Goal: Task Accomplishment & Management: Use online tool/utility

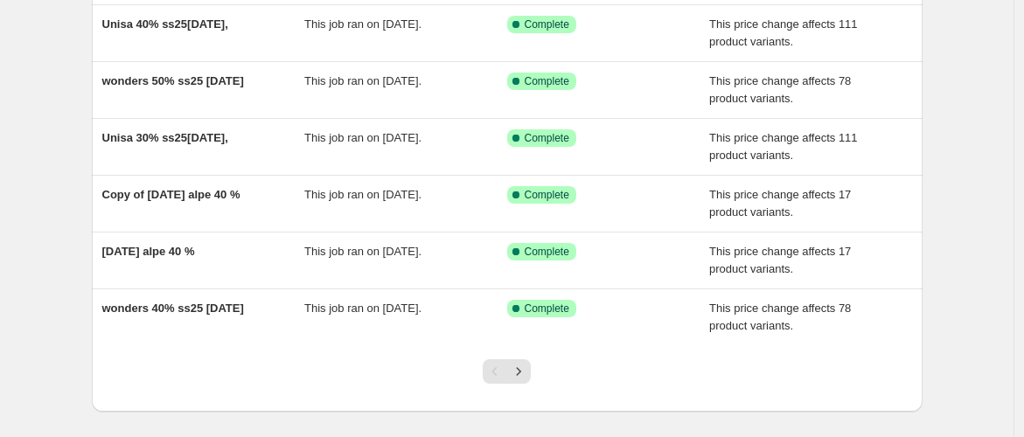
scroll to position [477, 0]
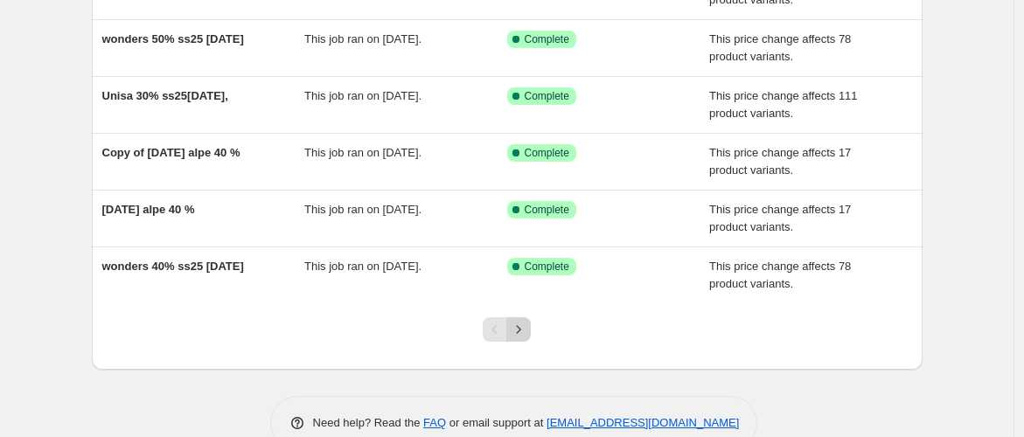
click at [526, 321] on icon "Next" at bounding box center [518, 329] width 17 height 17
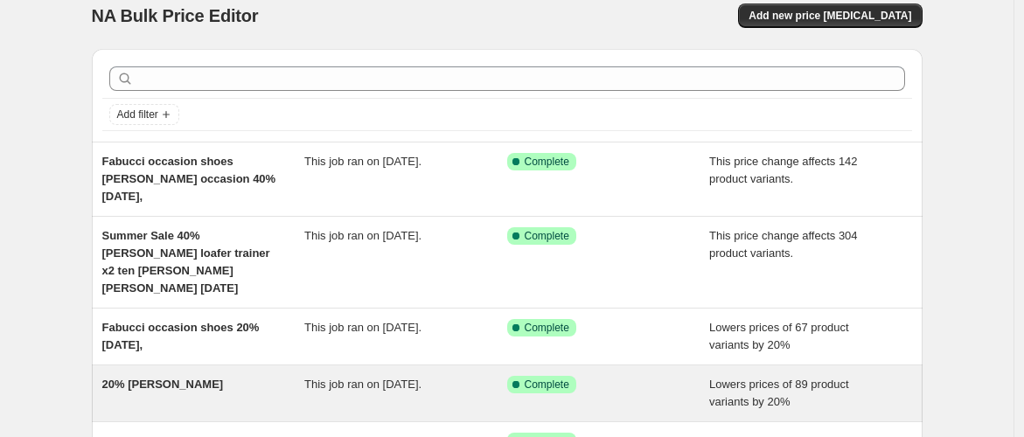
scroll to position [0, 0]
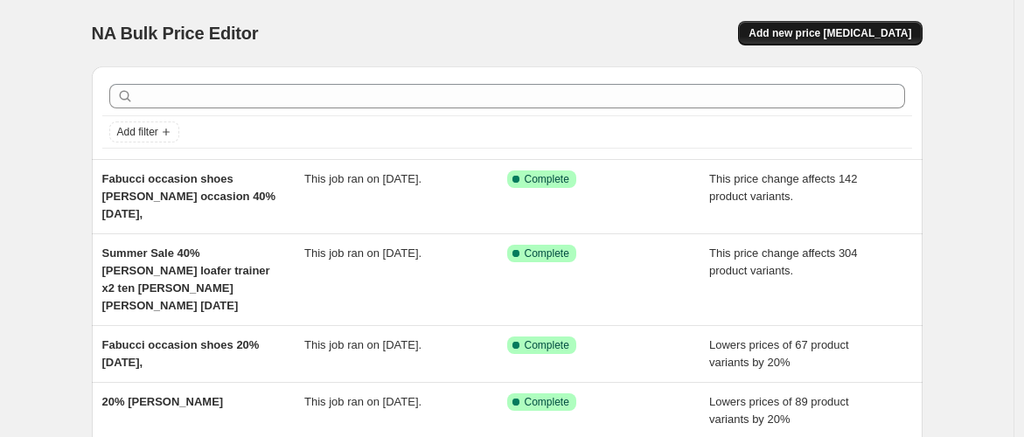
click at [834, 35] on span "Add new price [MEDICAL_DATA]" at bounding box center [829, 33] width 163 height 14
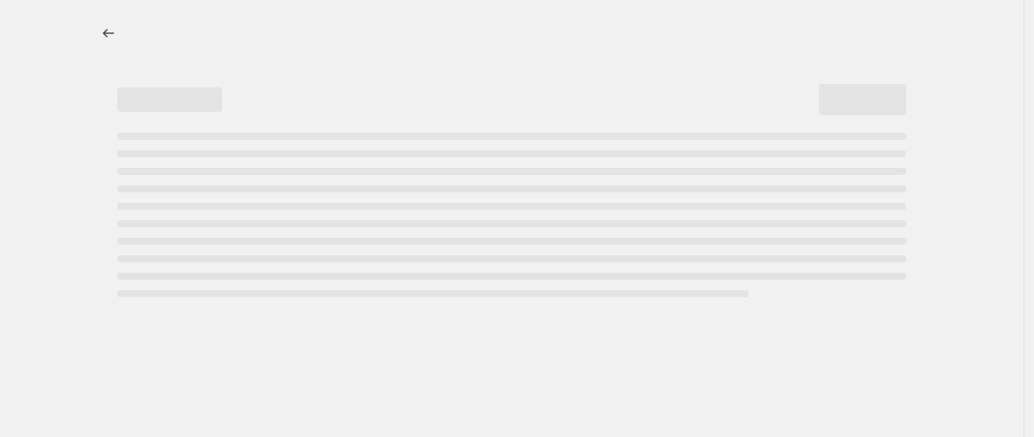
select select "percentage"
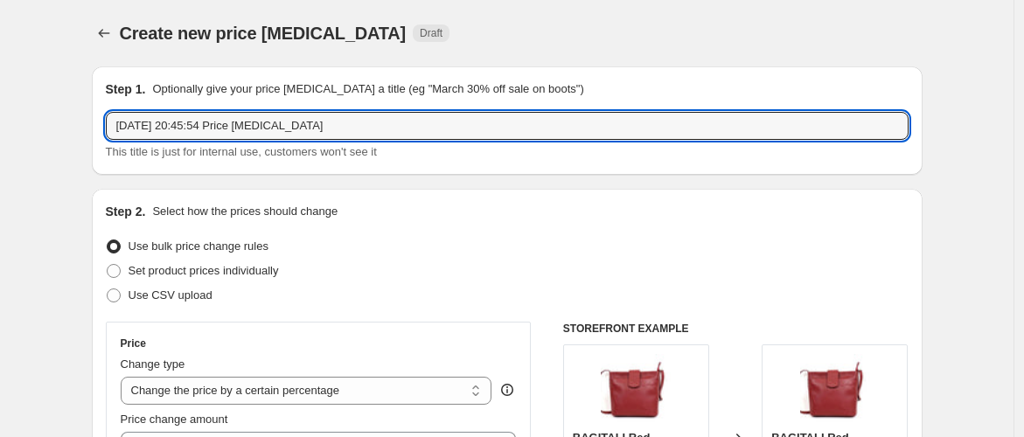
drag, startPoint x: 354, startPoint y: 123, endPoint x: 32, endPoint y: 173, distance: 325.6
type input "pedro miralles"
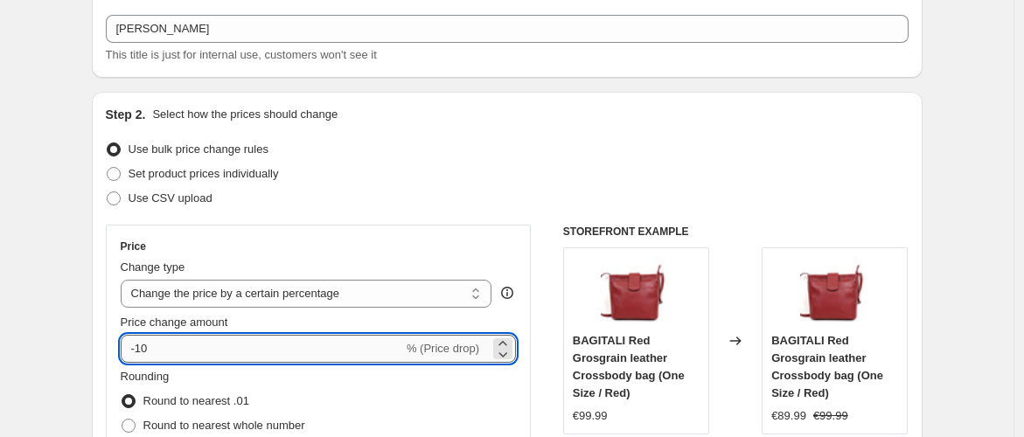
click at [224, 351] on input "-10" at bounding box center [262, 349] width 282 height 28
type input "-1"
type input "-60"
click at [488, 183] on div "Set product prices individually" at bounding box center [507, 174] width 803 height 24
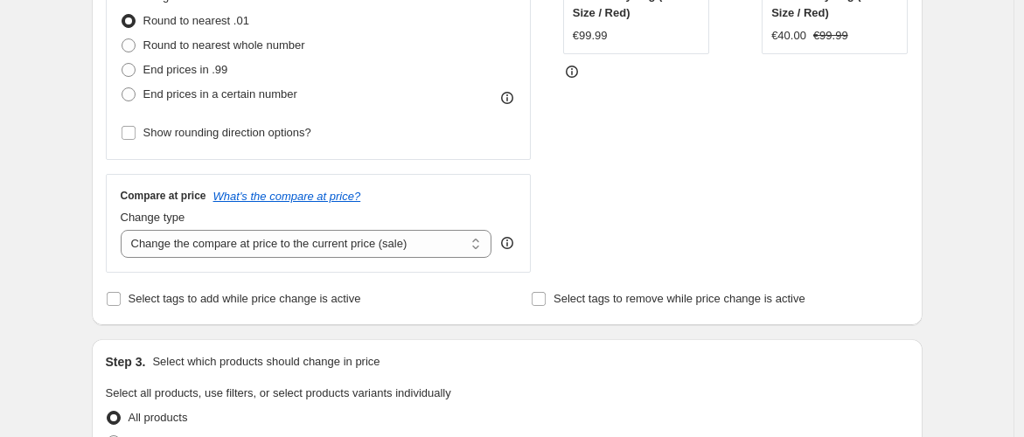
scroll to position [485, 0]
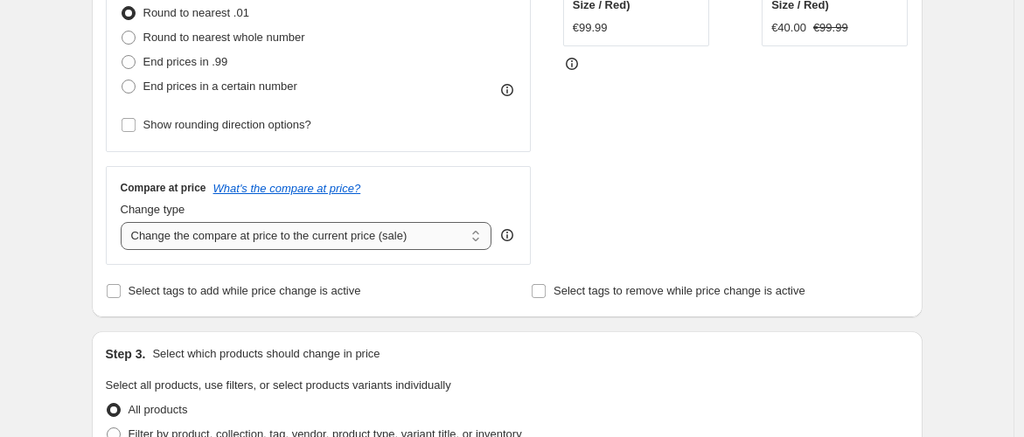
click at [477, 238] on select "Change the compare at price to the current price (sale) Change the compare at p…" at bounding box center [307, 236] width 372 height 28
select select "bp"
click at [124, 222] on select "Change the compare at price to the current price (sale) Change the compare at p…" at bounding box center [307, 236] width 372 height 28
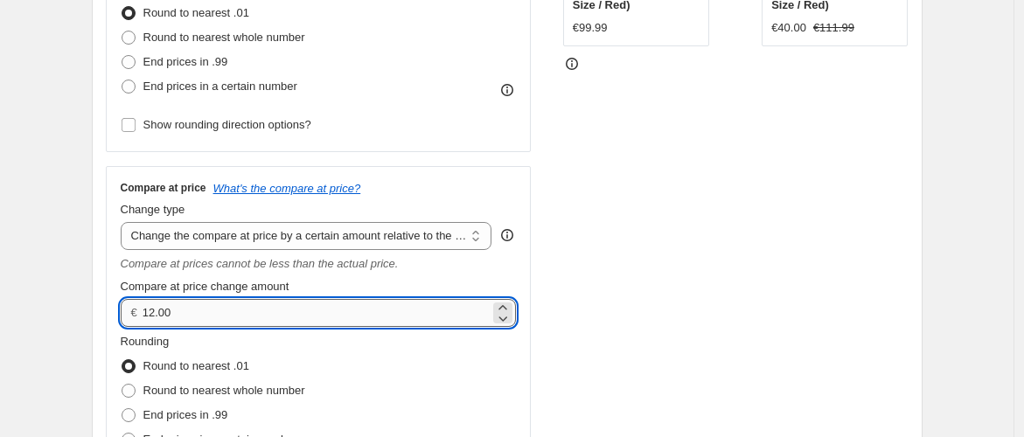
click at [300, 308] on input "12.00" at bounding box center [316, 313] width 347 height 28
type input "1"
type input "60.00"
click at [330, 239] on select "Change the compare at price to the current price (sale) Change the compare at p…" at bounding box center [307, 236] width 372 height 28
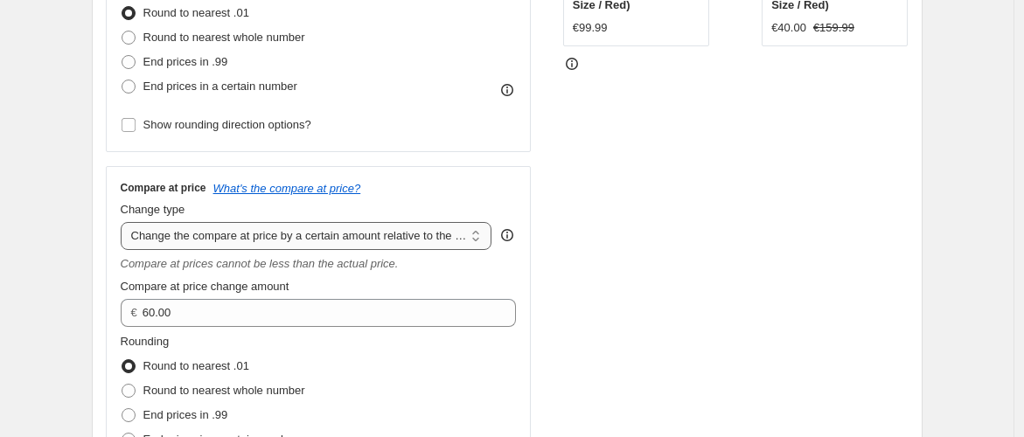
select select "pp"
click at [124, 222] on select "Change the compare at price to the current price (sale) Change the compare at p…" at bounding box center [307, 236] width 372 height 28
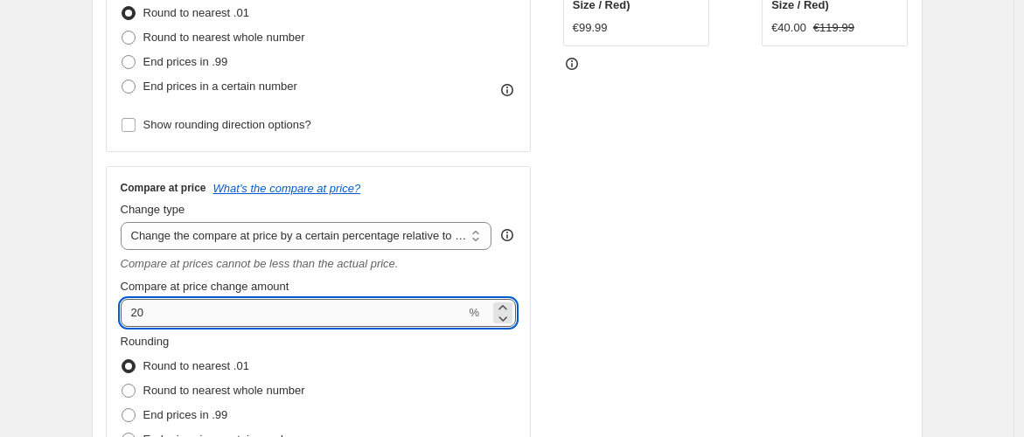
click at [209, 318] on input "20" at bounding box center [293, 313] width 345 height 28
type input "2"
type input "60"
click at [622, 273] on div "STOREFRONT EXAMPLE BAGITALI Red Grosgrain leather Crossbody bag (One Size / Red…" at bounding box center [735, 170] width 345 height 669
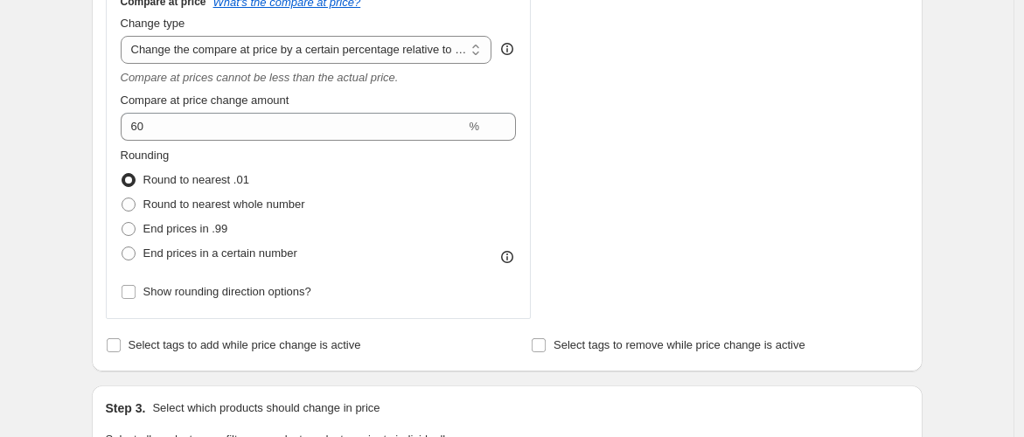
scroll to position [679, 0]
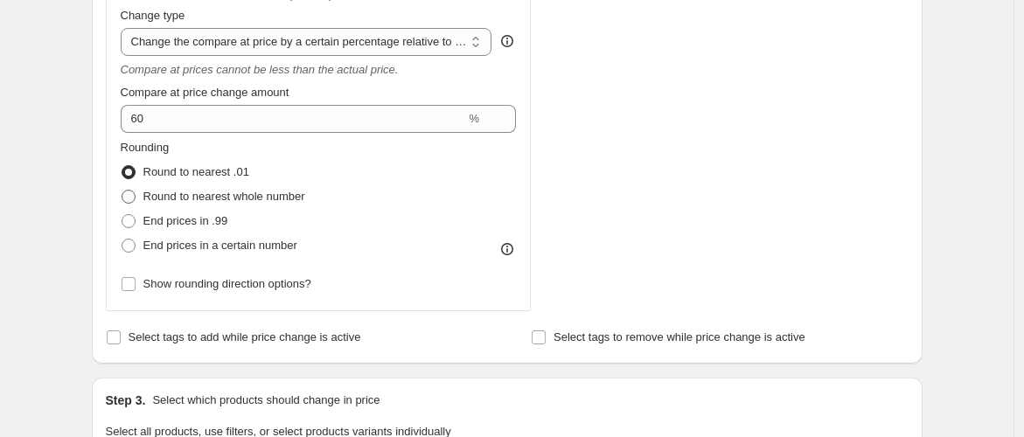
click at [133, 196] on span at bounding box center [129, 197] width 14 height 14
click at [122, 191] on input "Round to nearest whole number" at bounding box center [122, 190] width 1 height 1
radio input "true"
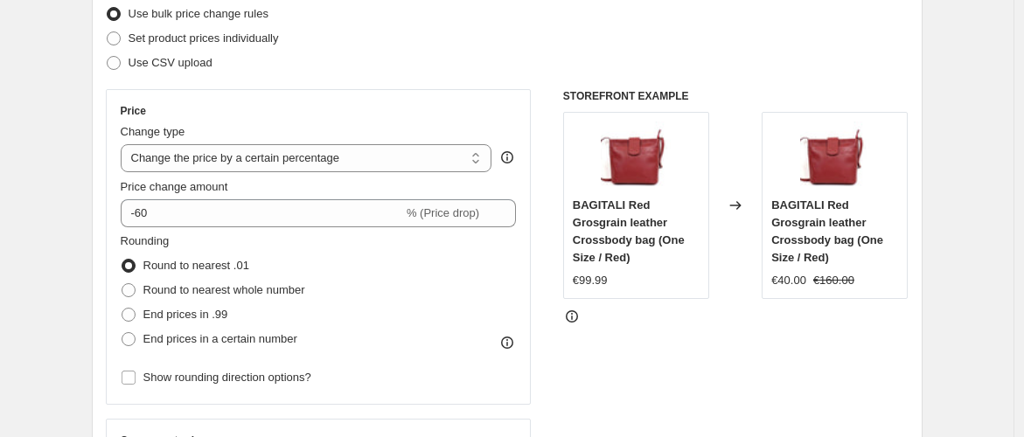
scroll to position [194, 0]
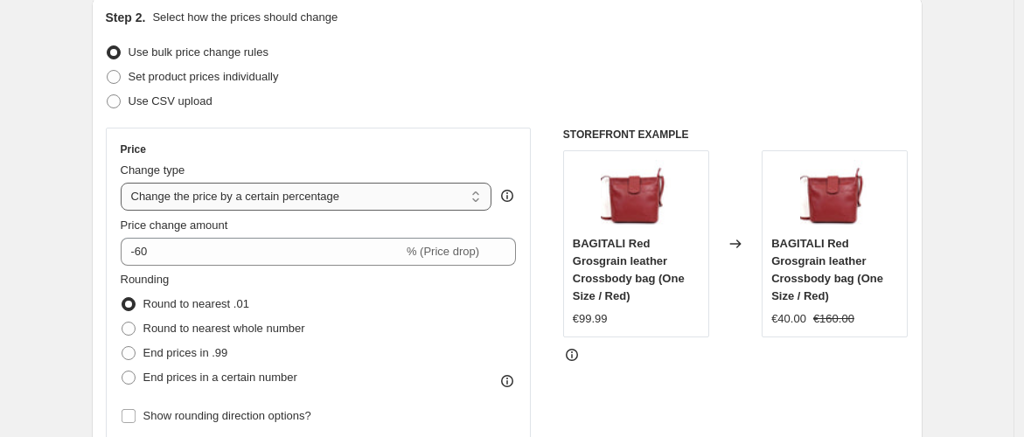
click at [478, 198] on select "Change the price to a certain amount Change the price by a certain amount Chang…" at bounding box center [307, 197] width 372 height 28
click at [477, 198] on select "Change the price to a certain amount Change the price by a certain amount Chang…" at bounding box center [307, 197] width 372 height 28
select select "bcap"
click at [124, 183] on select "Change the price to a certain amount Change the price by a certain amount Chang…" at bounding box center [307, 197] width 372 height 28
type input "-12.00"
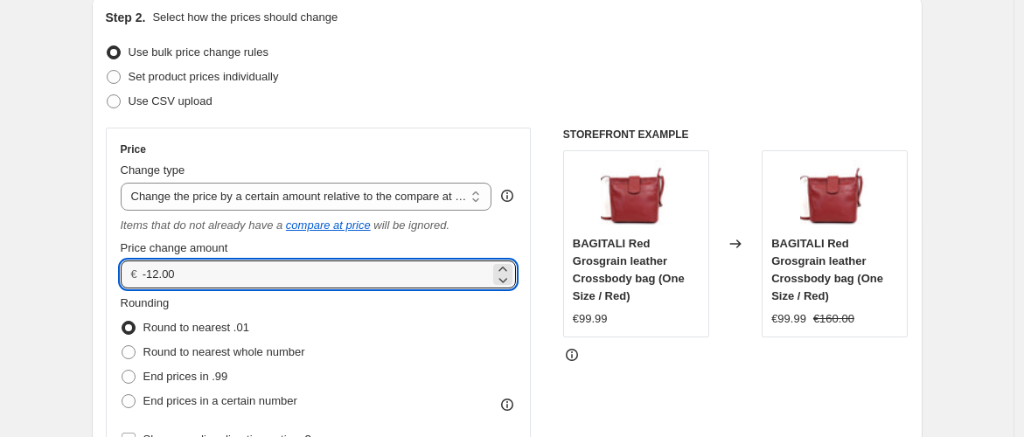
drag, startPoint x: 257, startPoint y: 273, endPoint x: 152, endPoint y: 251, distance: 107.2
click at [152, 251] on div "Price change amount € -12.00" at bounding box center [319, 264] width 396 height 49
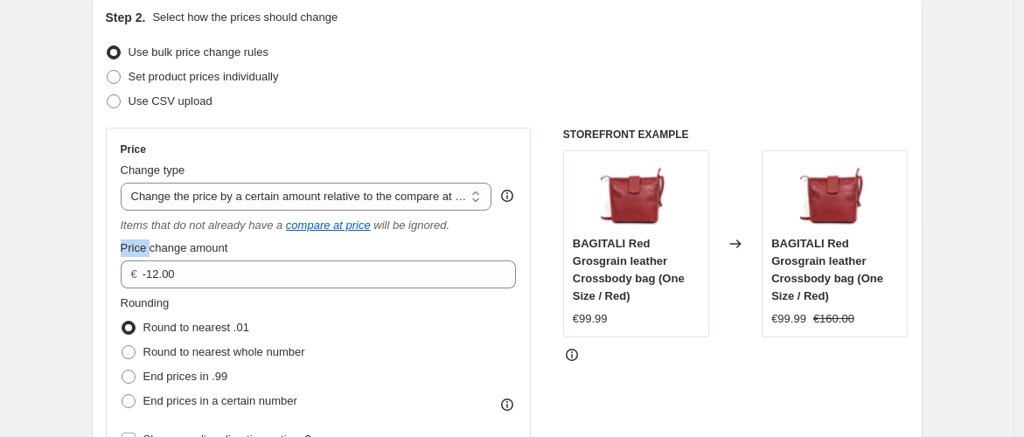
drag, startPoint x: 150, startPoint y: 250, endPoint x: 100, endPoint y: 250, distance: 50.7
click at [100, 249] on div "Step 2. Select how the prices should change Use bulk price change rules Set pro…" at bounding box center [507, 433] width 831 height 877
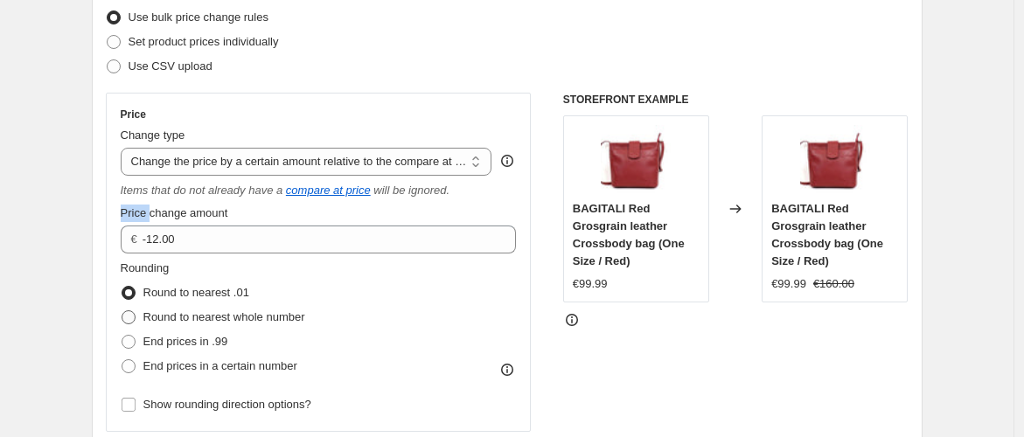
scroll to position [291, 0]
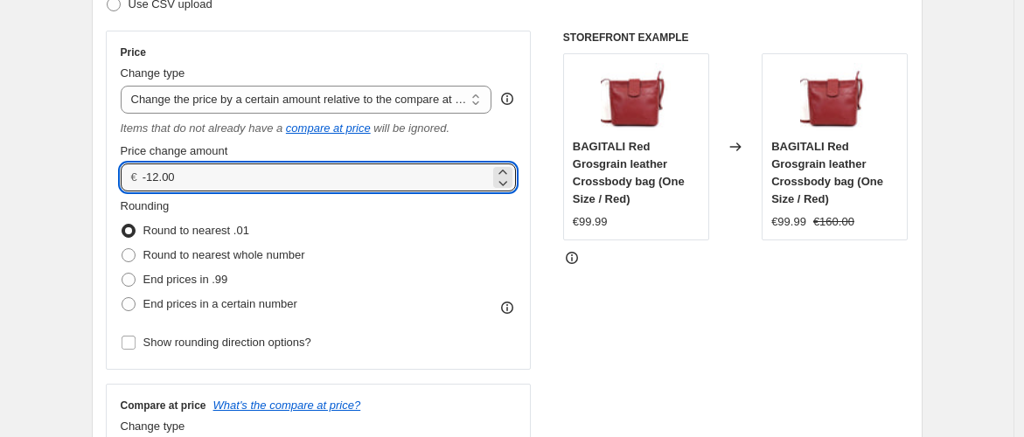
drag, startPoint x: 227, startPoint y: 173, endPoint x: 97, endPoint y: 191, distance: 131.5
click at [97, 191] on div "Step 2. Select how the prices should change Use bulk price change rules Set pro…" at bounding box center [507, 336] width 831 height 877
click at [238, 180] on input "60" at bounding box center [316, 178] width 347 height 28
type input "60.00"
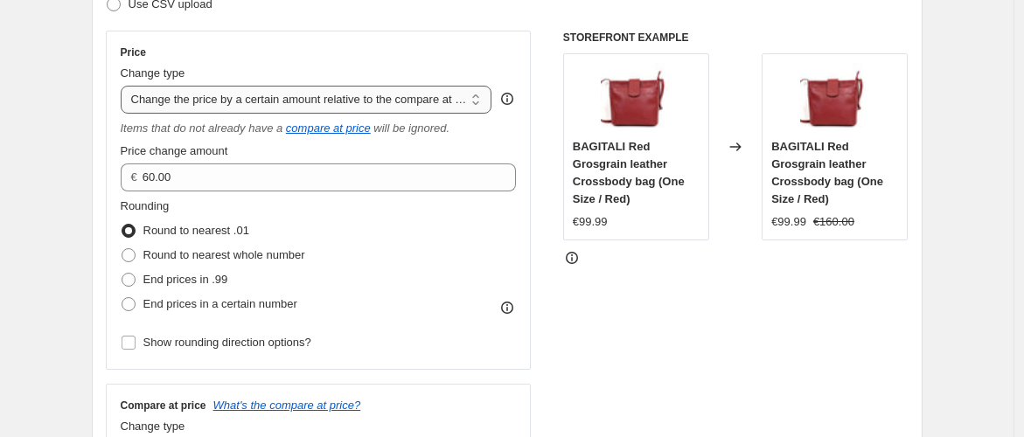
click at [479, 103] on select "Change the price to a certain amount Change the price by a certain amount Chang…" at bounding box center [307, 100] width 372 height 28
select select "pcap"
click at [124, 86] on select "Change the price to a certain amount Change the price by a certain amount Chang…" at bounding box center [307, 100] width 372 height 28
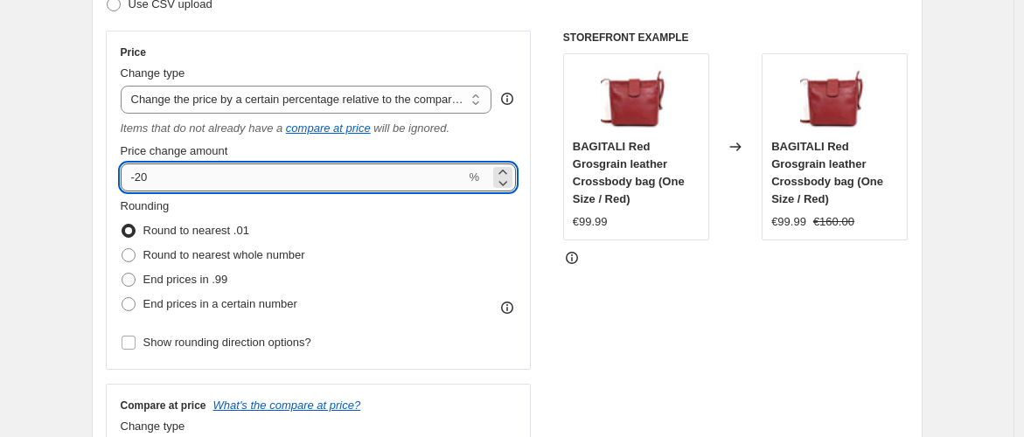
click at [178, 178] on input "-20" at bounding box center [293, 178] width 345 height 28
type input "-2"
type input "-60"
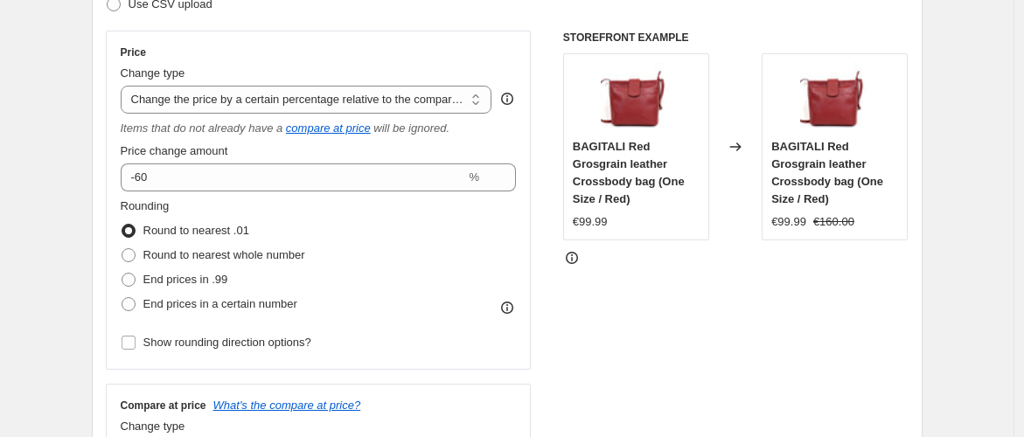
click at [583, 337] on div "STOREFRONT EXAMPLE BAGITALI Red Grosgrain leather Crossbody bag (One Size / Red…" at bounding box center [735, 377] width 345 height 692
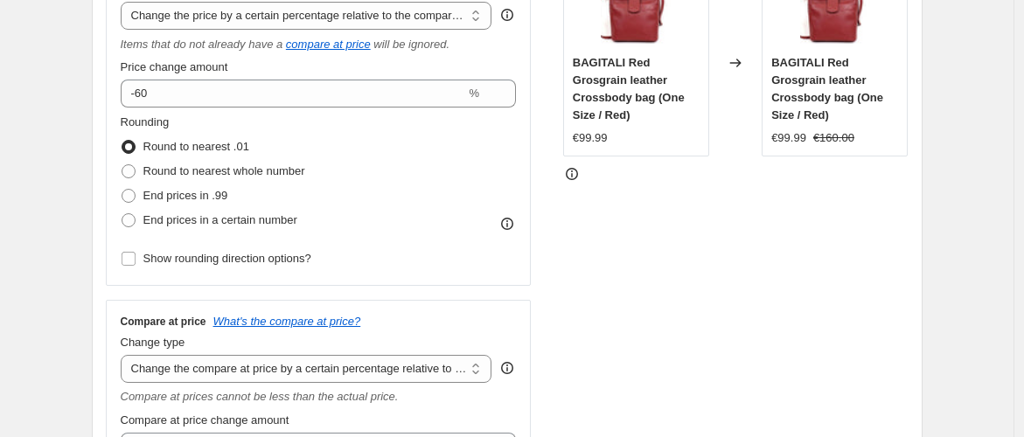
scroll to position [485, 0]
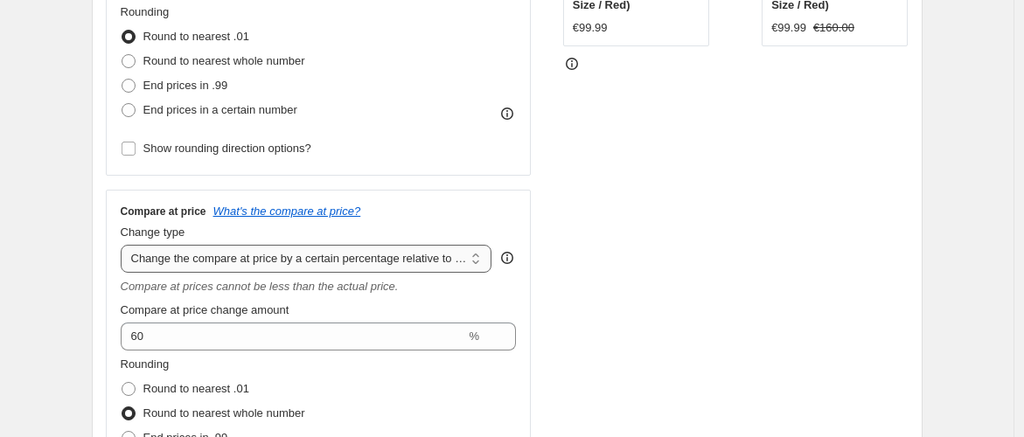
click at [475, 256] on select "Change the compare at price to the current price (sale) Change the compare at p…" at bounding box center [307, 259] width 372 height 28
select select "no_change"
click at [124, 245] on select "Change the compare at price to the current price (sale) Change the compare at p…" at bounding box center [307, 259] width 372 height 28
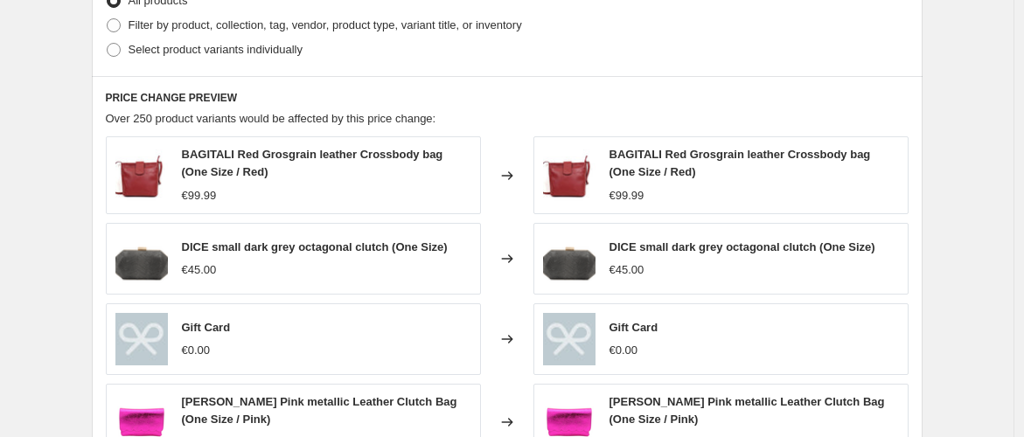
scroll to position [874, 0]
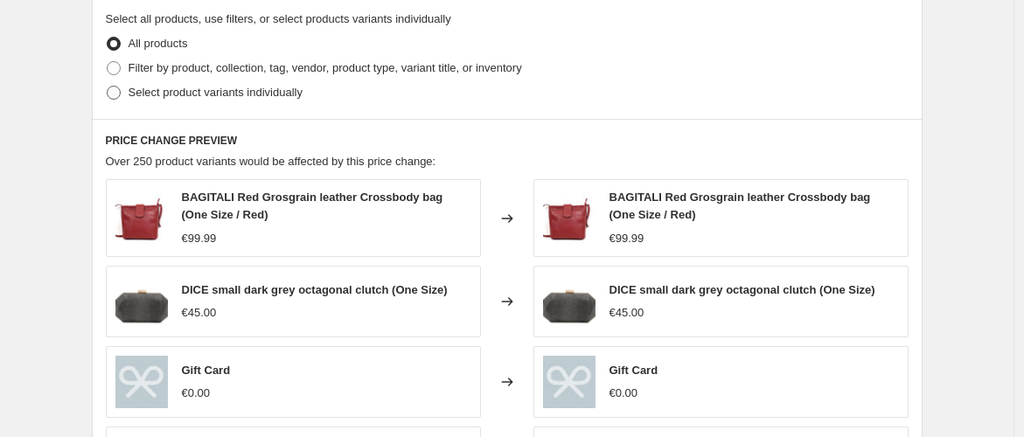
click at [121, 93] on span at bounding box center [114, 93] width 14 height 14
click at [108, 87] on input "Select product variants individually" at bounding box center [107, 86] width 1 height 1
radio input "true"
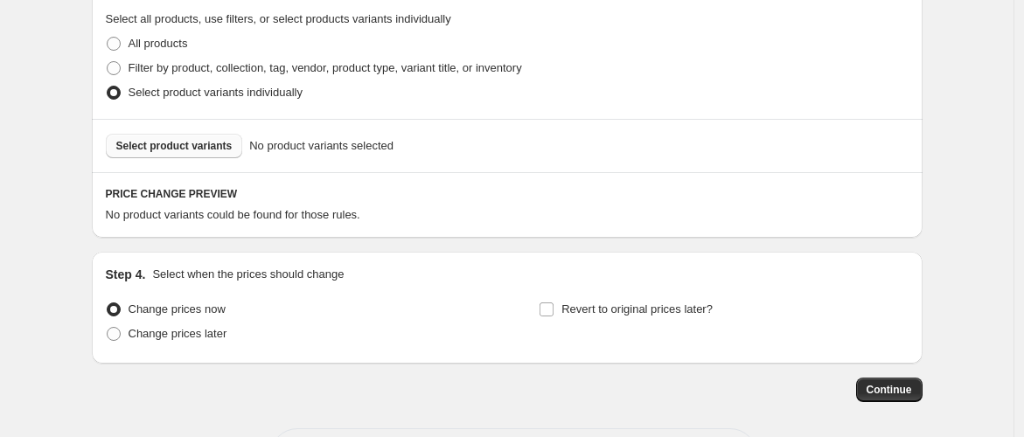
click at [167, 150] on span "Select product variants" at bounding box center [174, 146] width 116 height 14
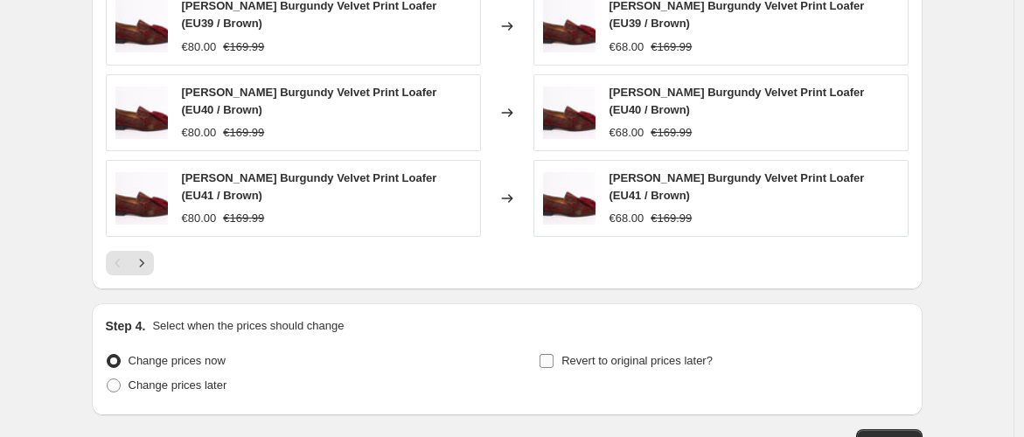
scroll to position [1263, 0]
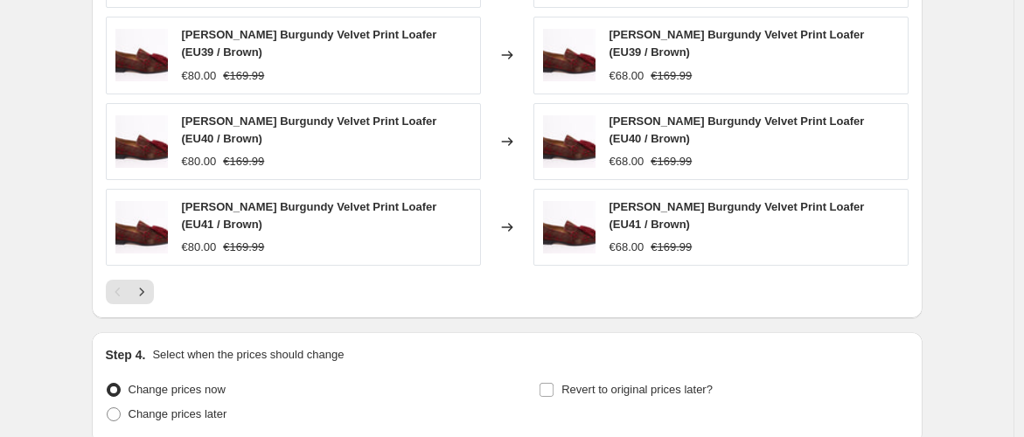
click at [145, 288] on icon "Next" at bounding box center [141, 291] width 17 height 17
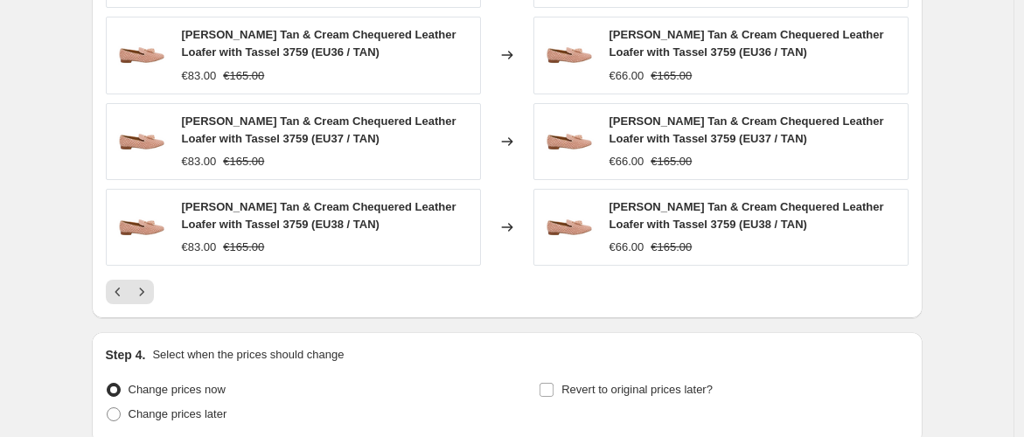
click at [145, 288] on icon "Next" at bounding box center [141, 291] width 17 height 17
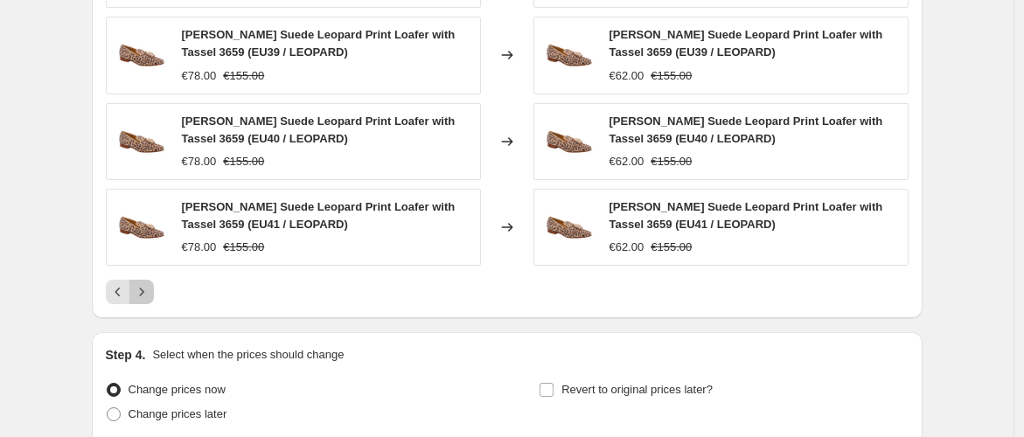
click at [145, 288] on icon "Next" at bounding box center [141, 291] width 17 height 17
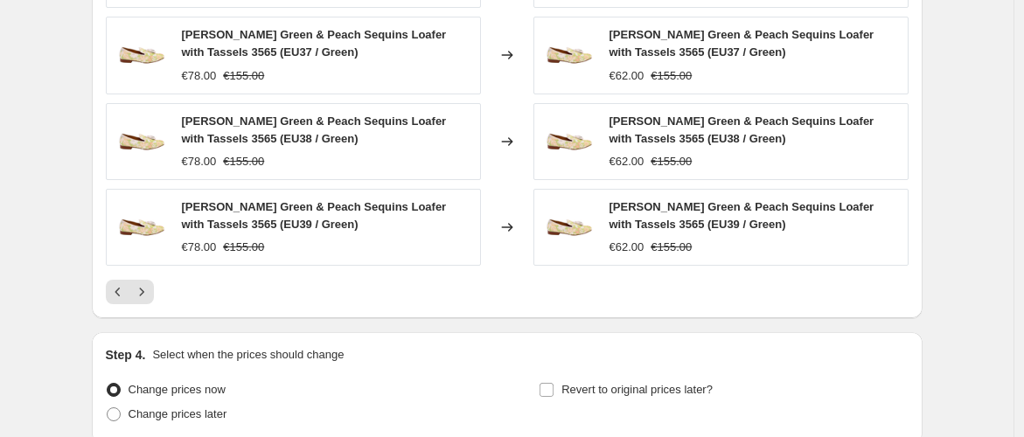
click at [145, 288] on icon "Next" at bounding box center [141, 291] width 17 height 17
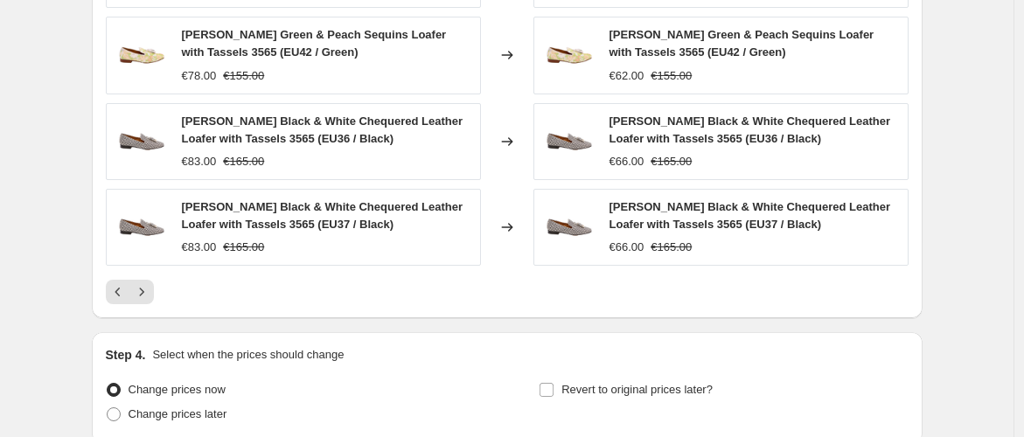
click at [145, 288] on icon "Next" at bounding box center [141, 291] width 17 height 17
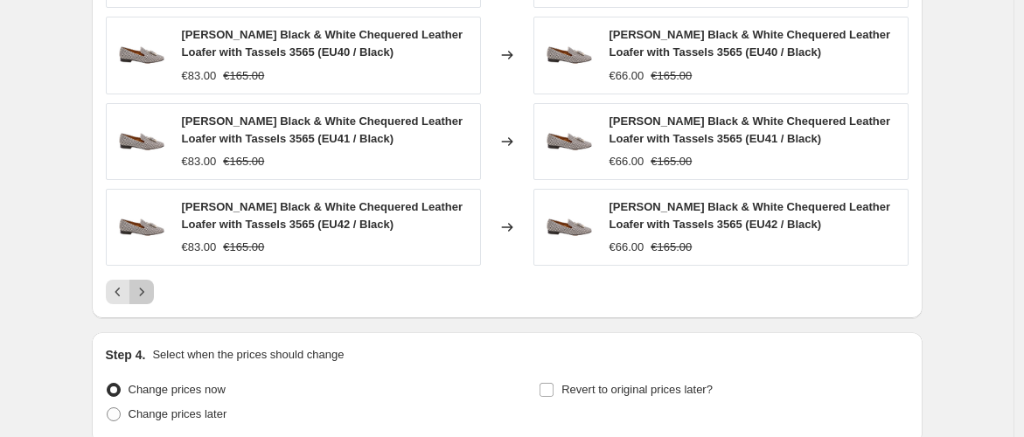
click at [143, 287] on icon "Next" at bounding box center [141, 291] width 17 height 17
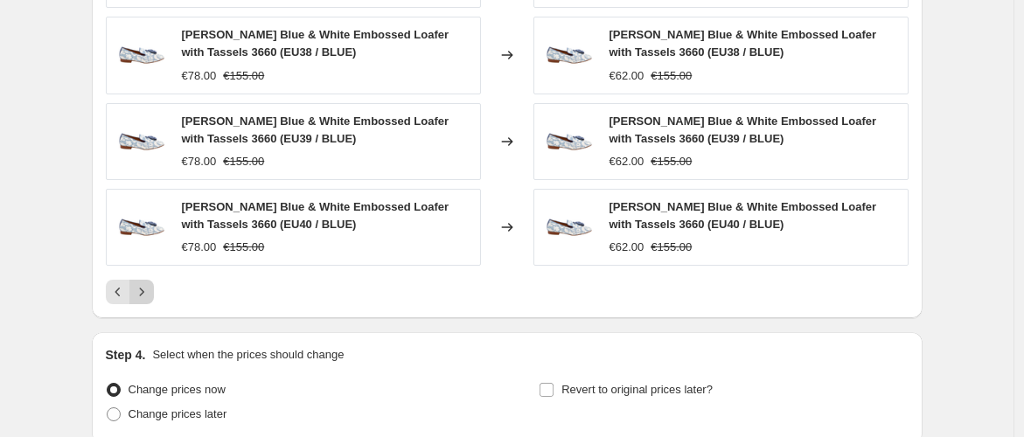
click at [143, 287] on icon "Next" at bounding box center [141, 291] width 17 height 17
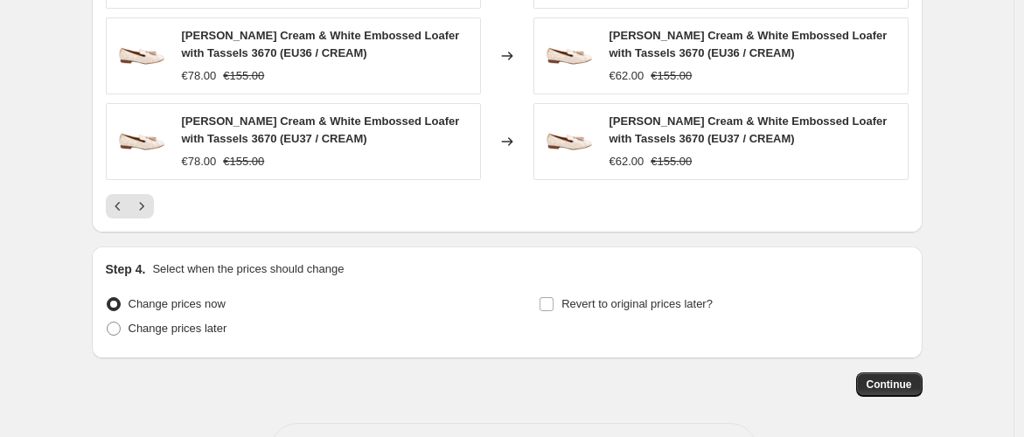
scroll to position [1411, 0]
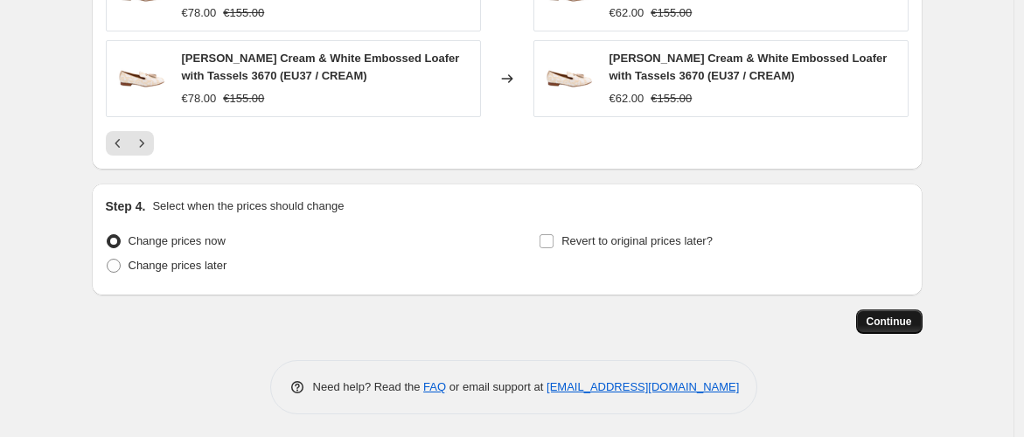
click at [879, 317] on span "Continue" at bounding box center [889, 322] width 45 height 14
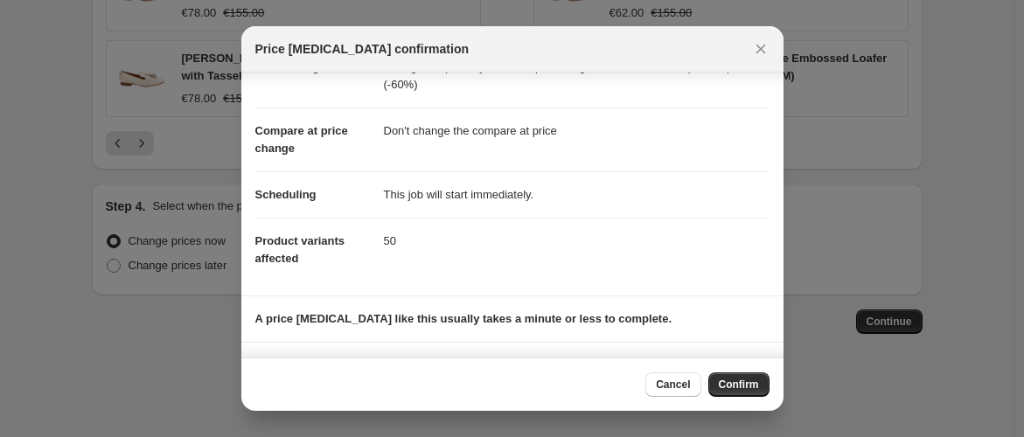
scroll to position [152, 0]
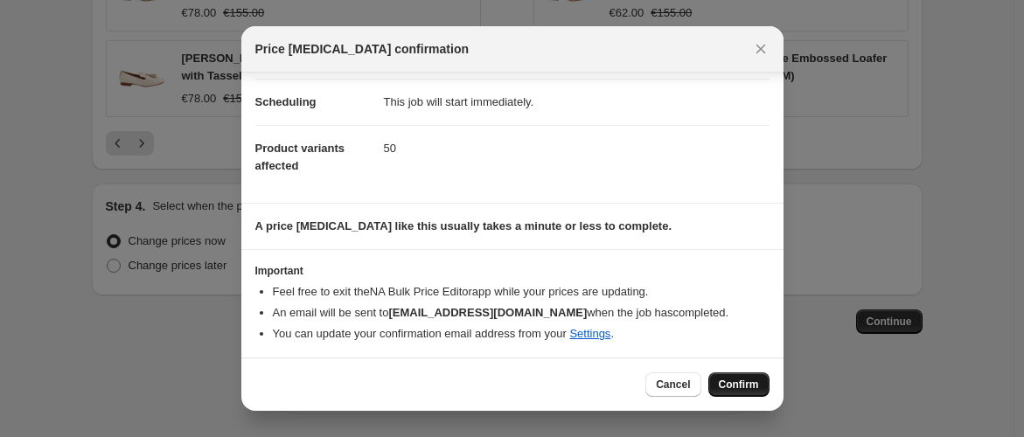
click at [736, 388] on span "Confirm" at bounding box center [739, 385] width 40 height 14
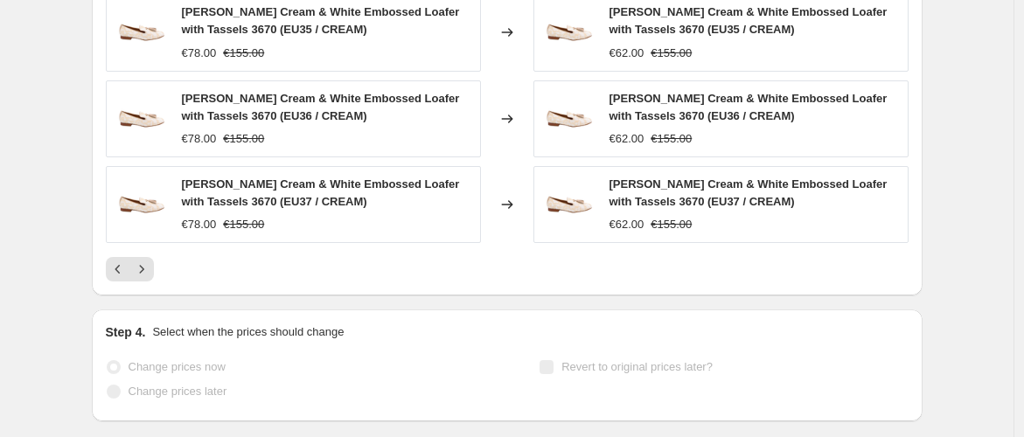
scroll to position [1456, 0]
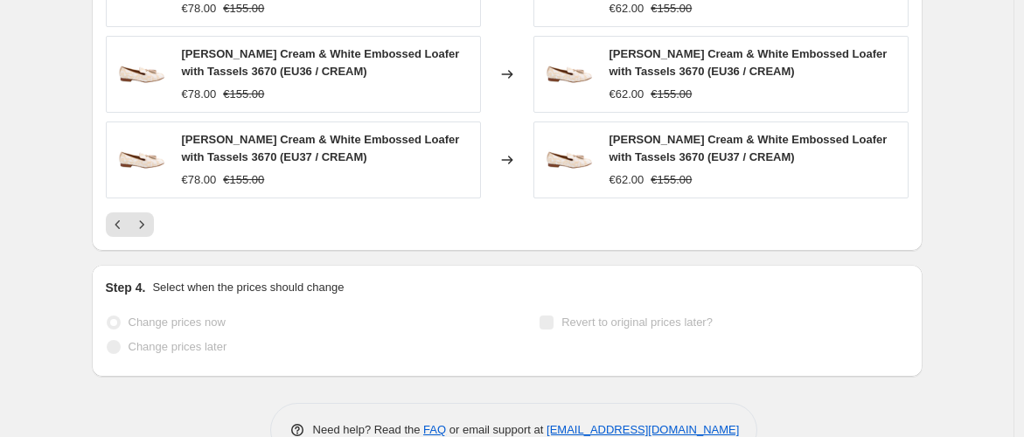
select select "pcap"
select select "no_change"
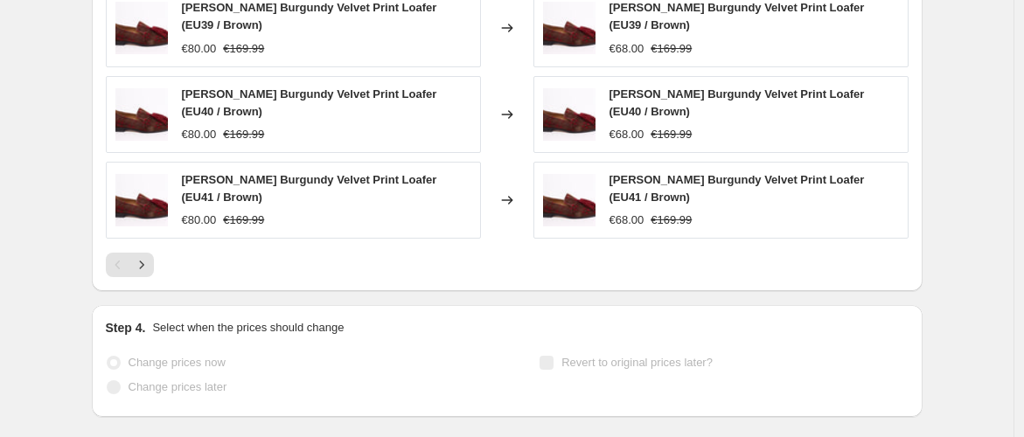
scroll to position [0, 0]
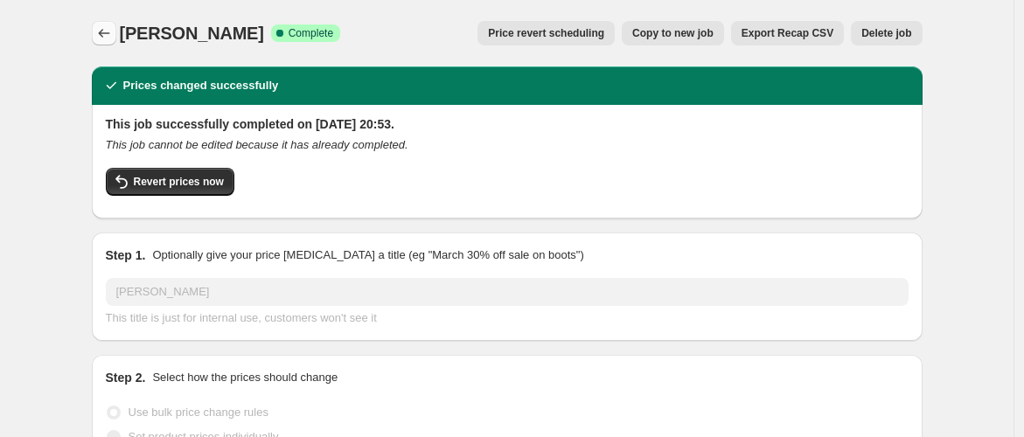
click at [102, 40] on icon "Price change jobs" at bounding box center [103, 32] width 17 height 17
